Goal: Register for event/course

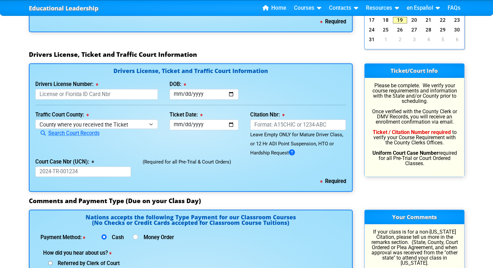
scroll to position [648, 0]
click at [154, 124] on select "County where you received the Ticket Out of State Out of State - Georgia Out of…" at bounding box center [96, 123] width 123 height 9
select select "{"countyName":"Out of State","state":"OS","uniqueId":"a5ac4f61-6c89-4c3b-a261-d…"
click at [35, 119] on select "County where you received the Ticket Out of State Out of State - Georgia Out of…" at bounding box center [96, 123] width 123 height 9
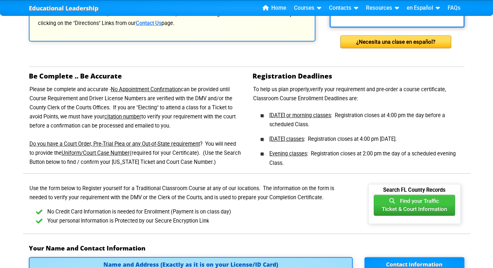
scroll to position [195, 0]
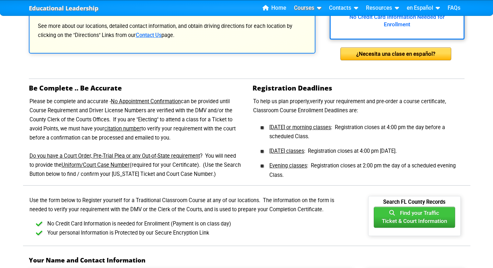
click at [305, 8] on link "Courses" at bounding box center [307, 8] width 32 height 10
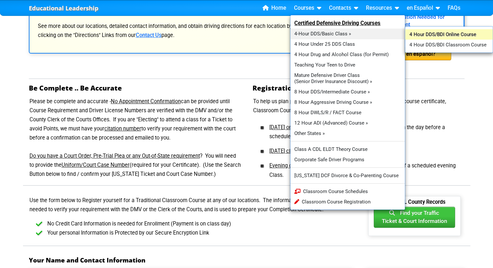
click at [443, 32] on link "4 Hour DDS/BDI Online Course" at bounding box center [449, 34] width 88 height 10
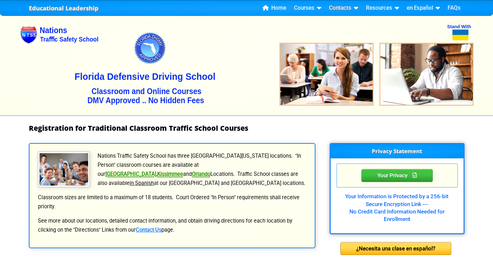
click at [349, 8] on link "Contacts" at bounding box center [343, 8] width 34 height 10
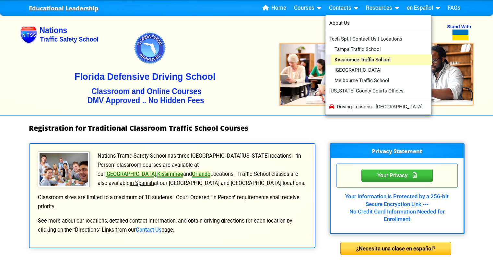
click at [372, 60] on link "Kissimmee Traffic School" at bounding box center [381, 59] width 101 height 10
